Goal: Transaction & Acquisition: Subscribe to service/newsletter

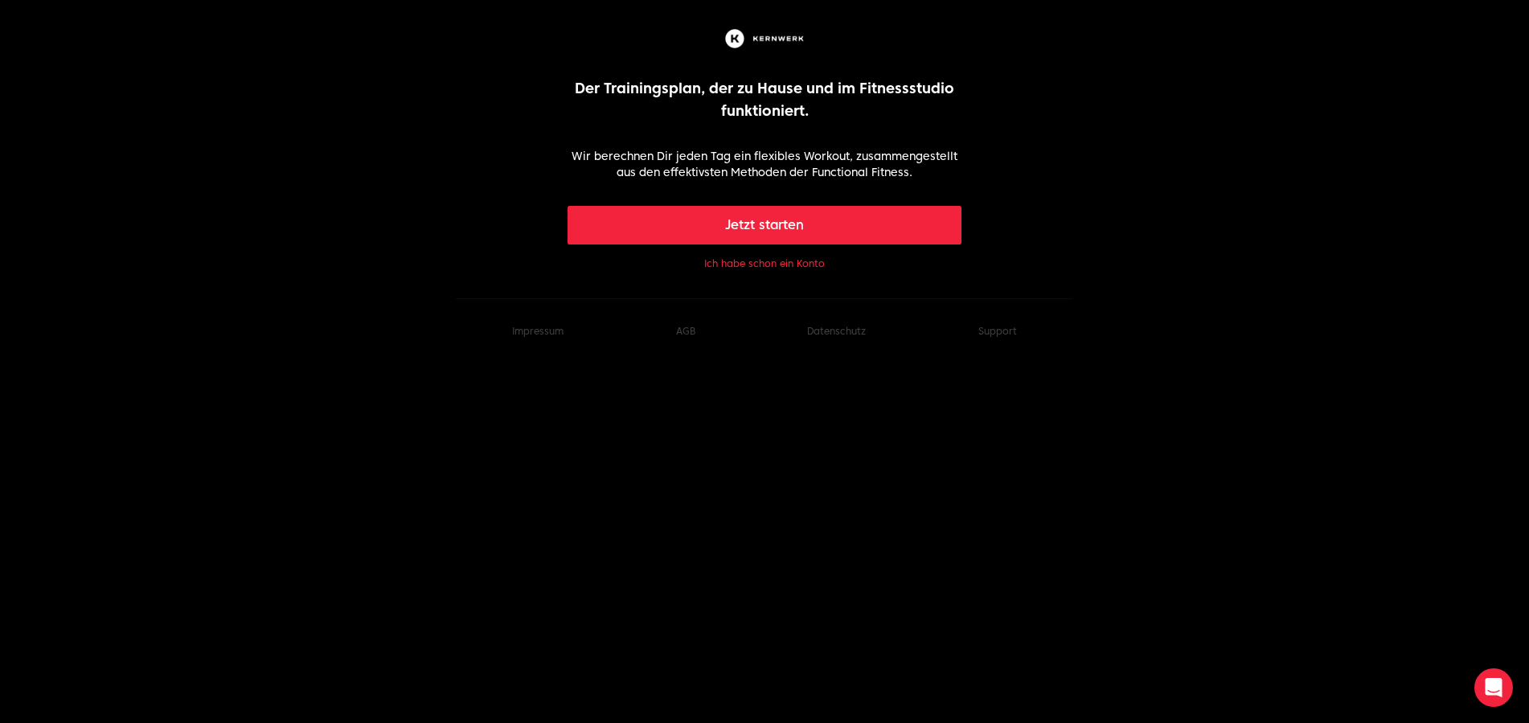
click at [787, 260] on button "Ich habe schon ein Konto" at bounding box center [764, 263] width 121 height 13
click at [853, 219] on button "Jetzt starten" at bounding box center [765, 225] width 395 height 39
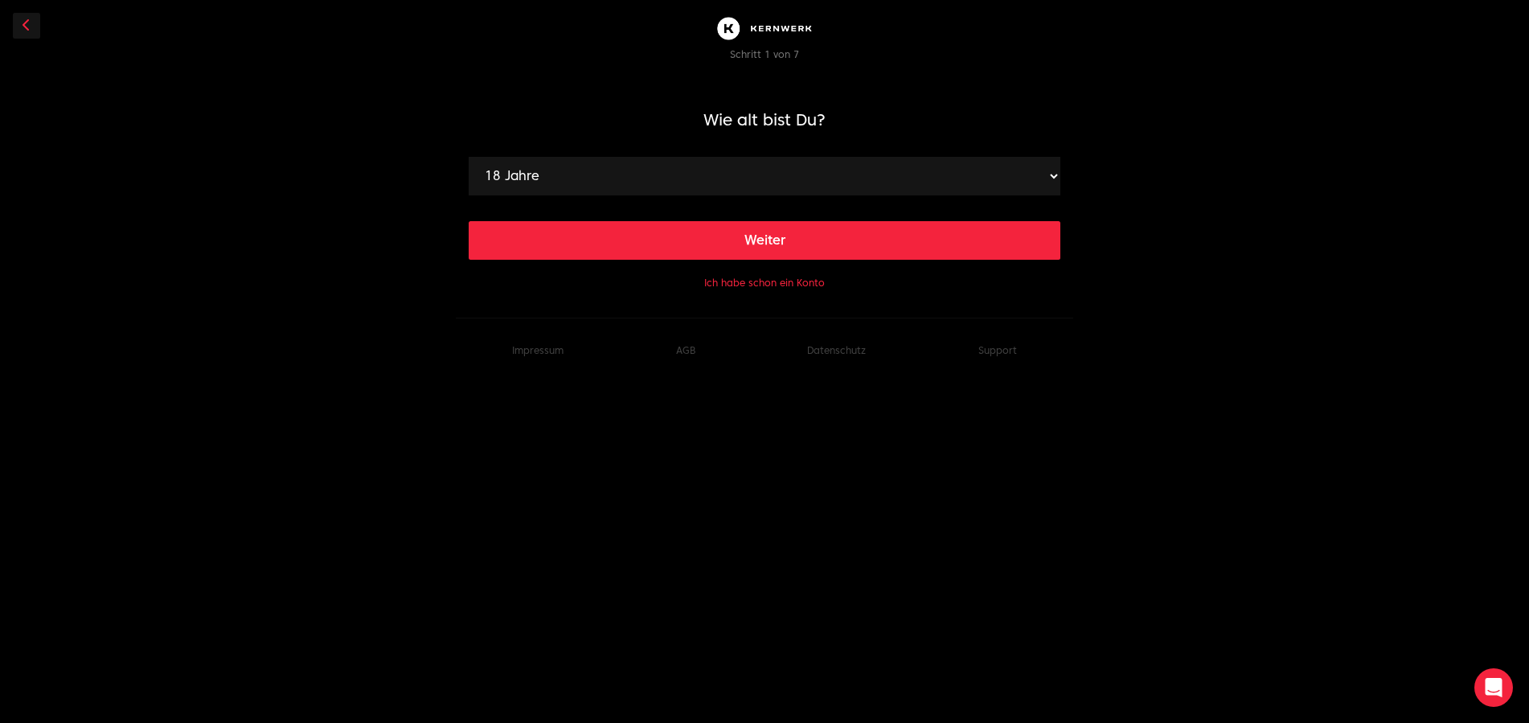
click at [998, 179] on select "18 Jahre 19 Jahre 20 Jahre 21 Jahre 22 Jahre 23 Jahre 24 Jahre 25 Jahre 26 Jahr…" at bounding box center [765, 176] width 592 height 39
click at [1269, 107] on body "Schritt 1 von 7 Wie alt bist Du? 18 Jahre 19 Jahre 20 Jahre 21 Jahre 22 Jahre 2…" at bounding box center [764, 191] width 1529 height 383
